Goal: Information Seeking & Learning: Learn about a topic

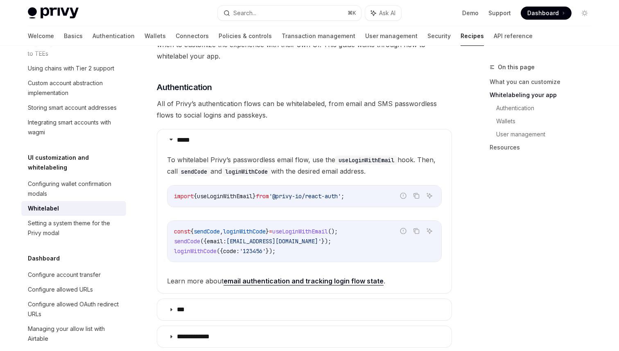
scroll to position [330, 0]
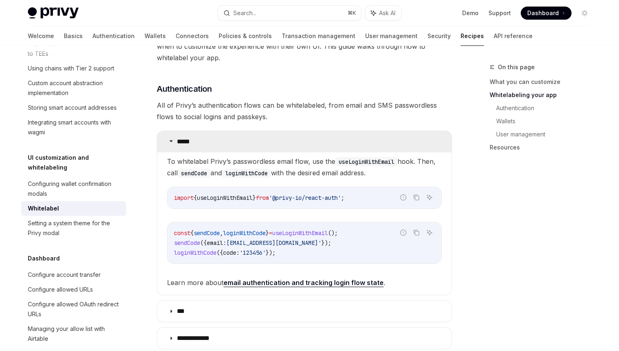
click at [176, 131] on summary "*****" at bounding box center [304, 141] width 294 height 21
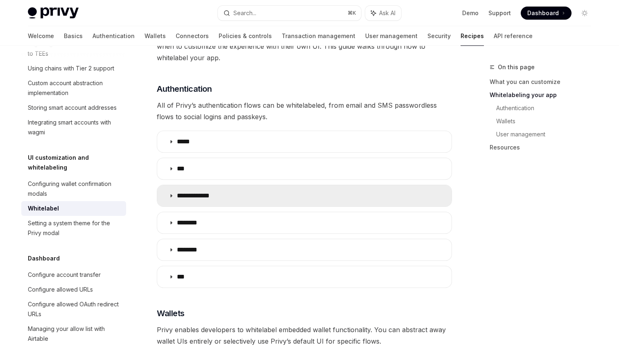
click at [170, 193] on icon at bounding box center [171, 195] width 5 height 5
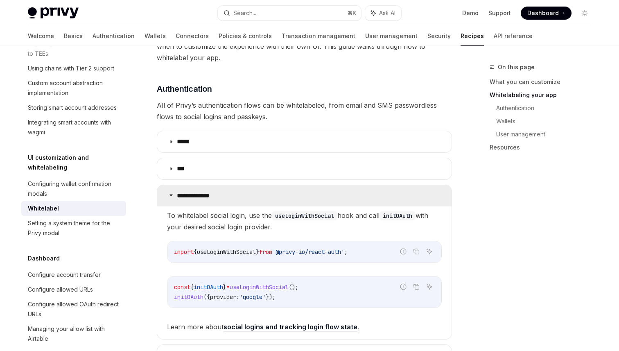
click at [176, 189] on summary "**********" at bounding box center [304, 195] width 294 height 21
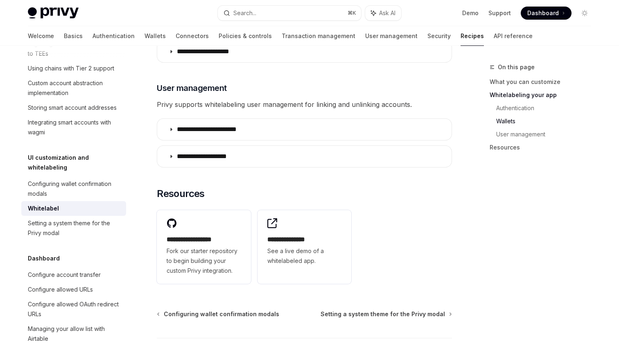
scroll to position [906, 0]
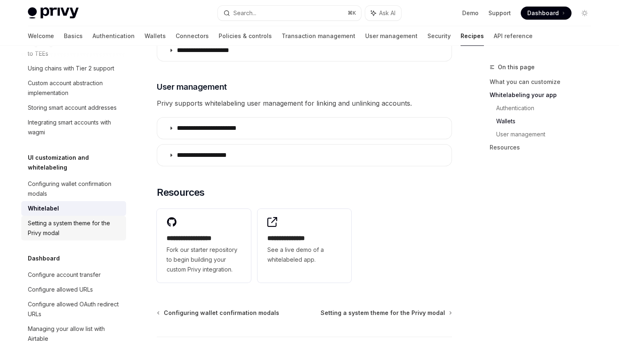
click at [93, 220] on div "Setting a system theme for the Privy modal" at bounding box center [74, 228] width 93 height 20
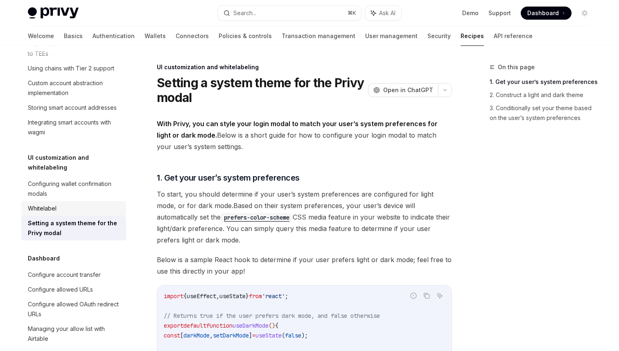
click at [86, 203] on div "Whitelabel" at bounding box center [74, 208] width 93 height 10
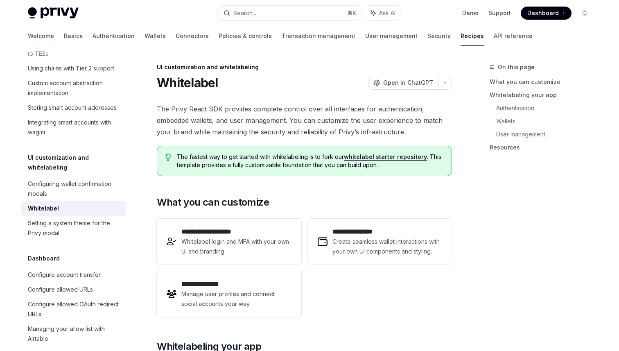
type textarea "*"
click at [494, 13] on link "Support" at bounding box center [499, 13] width 23 height 8
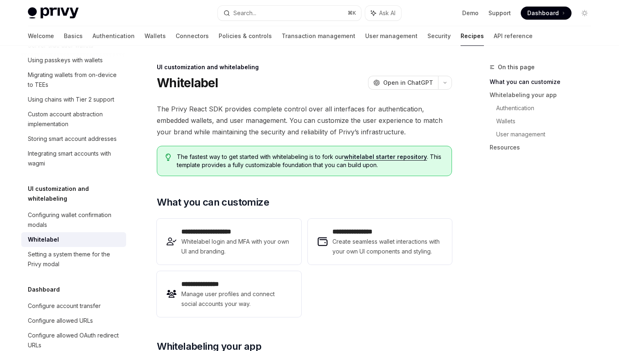
scroll to position [289, 0]
click at [368, 157] on link "whitelabel starter repository" at bounding box center [385, 156] width 83 height 7
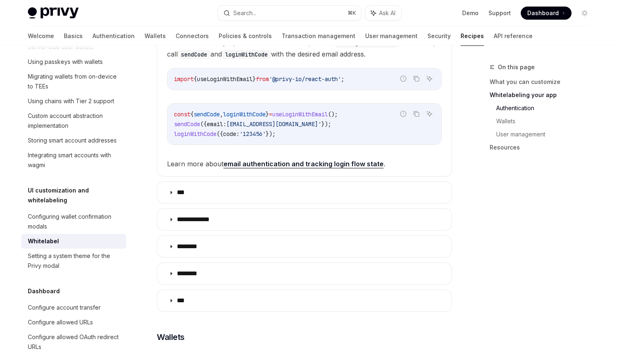
scroll to position [473, 0]
